Goal: Task Accomplishment & Management: Use online tool/utility

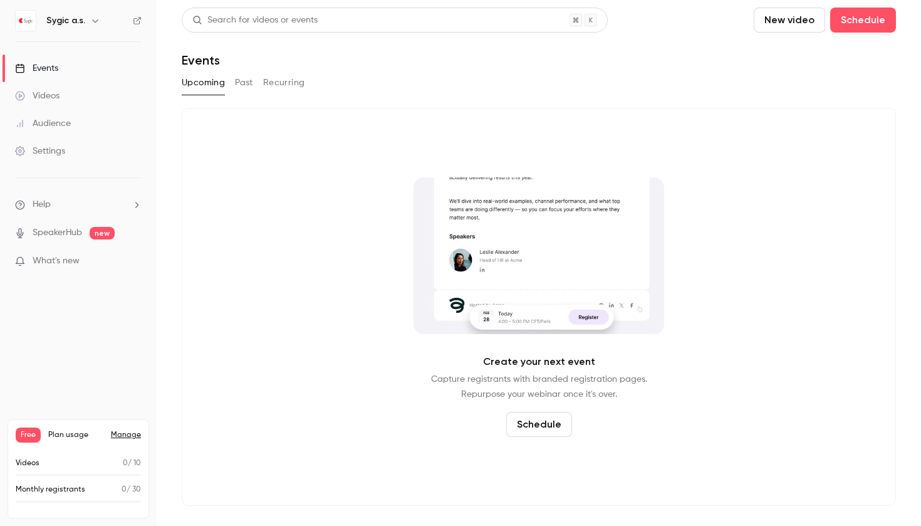
click at [73, 438] on span "Plan usage" at bounding box center [75, 435] width 55 height 10
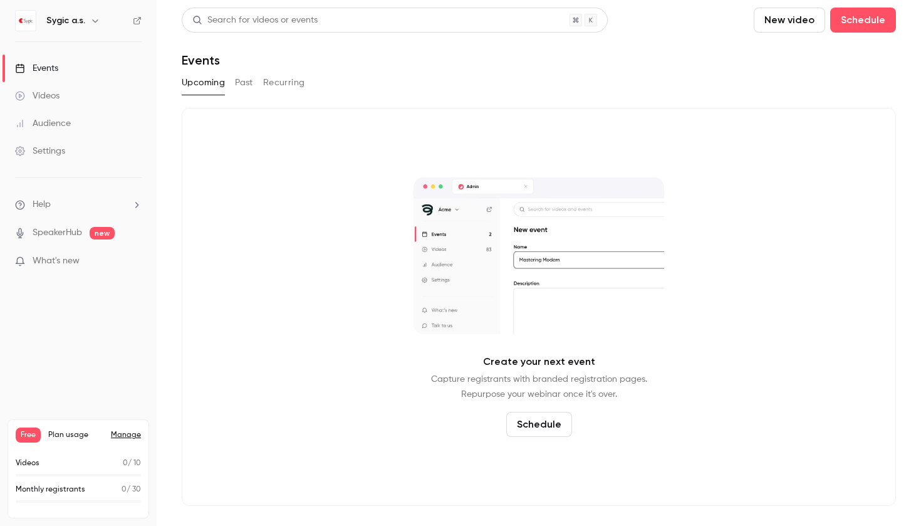
click at [129, 434] on link "Manage" at bounding box center [126, 435] width 30 height 10
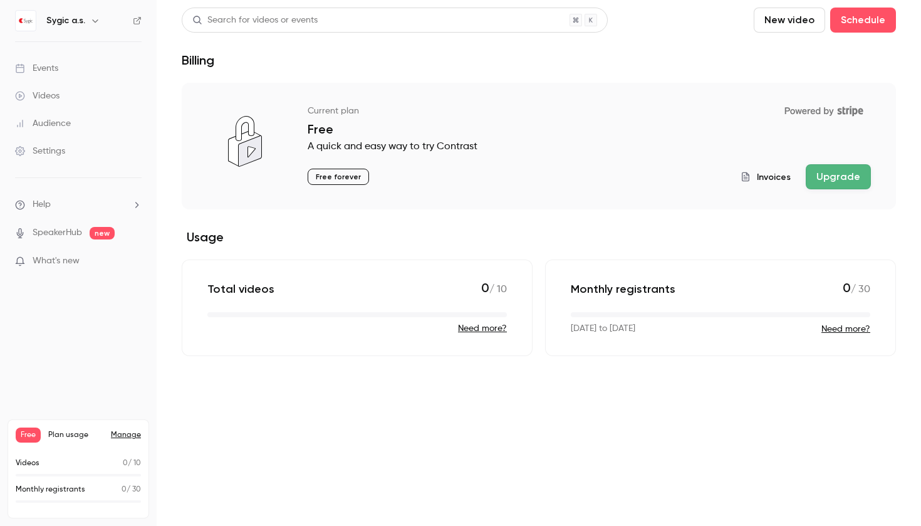
click at [845, 185] on button "Upgrade" at bounding box center [838, 176] width 65 height 25
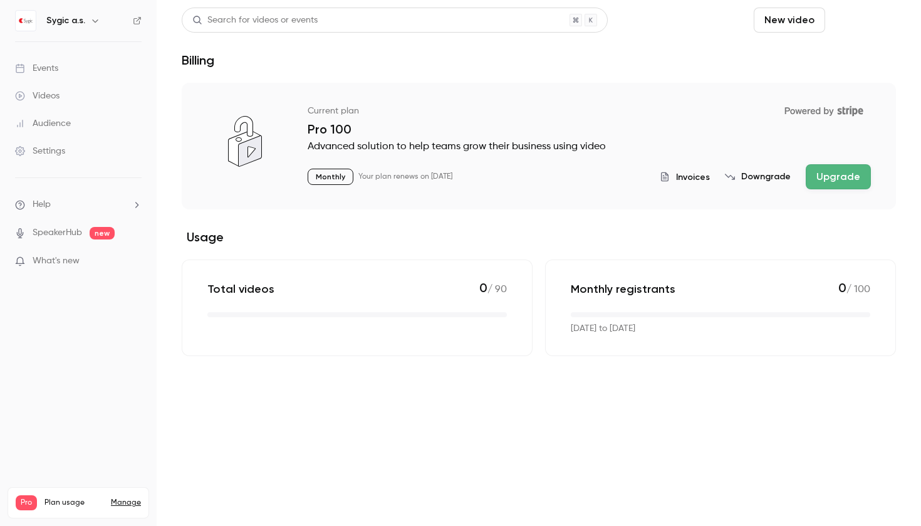
click at [830, 23] on button "Schedule" at bounding box center [863, 20] width 66 height 25
click at [692, 55] on div "One time event" at bounding box center [688, 54] width 95 height 13
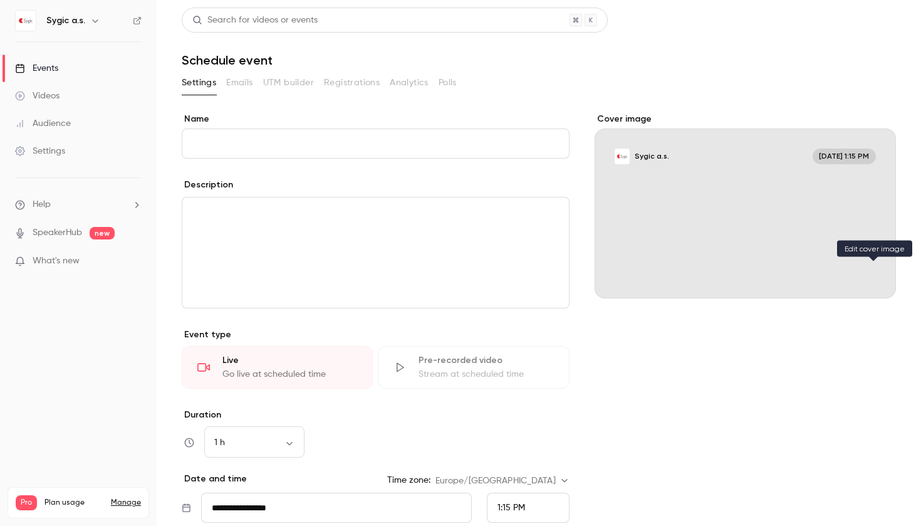
click at [862, 271] on button "Sygic a.s. [DATE] 1:15 PM" at bounding box center [873, 275] width 25 height 25
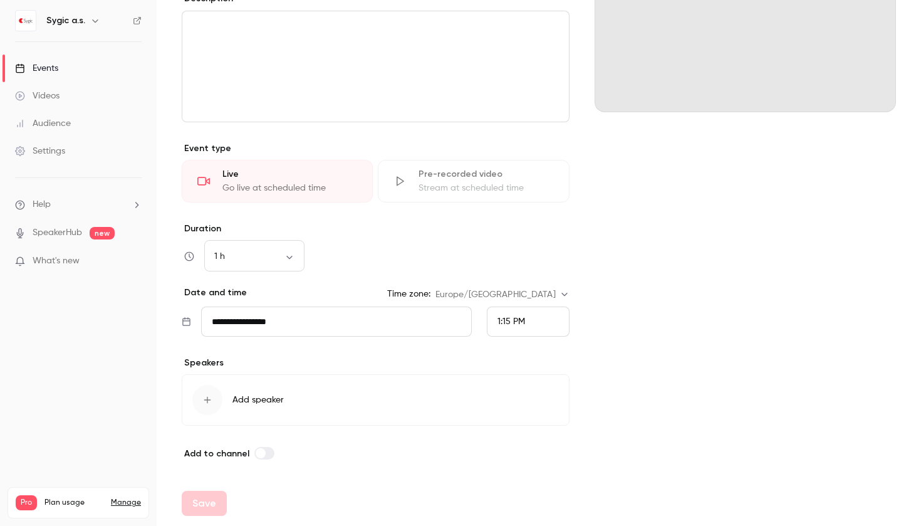
scroll to position [186, 0]
click at [282, 397] on span "Add speaker" at bounding box center [257, 399] width 51 height 13
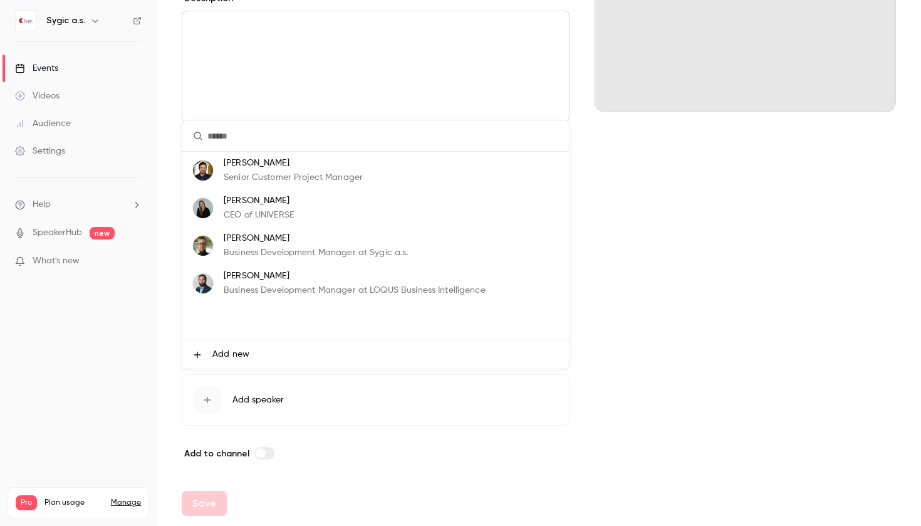
click at [227, 347] on li "Add new" at bounding box center [375, 354] width 387 height 28
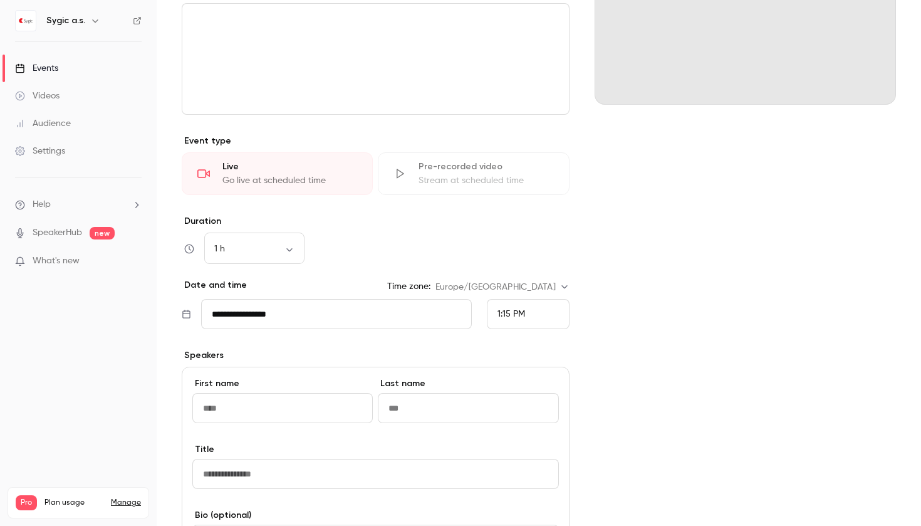
scroll to position [111, 0]
